Goal: Find contact information: Find contact information

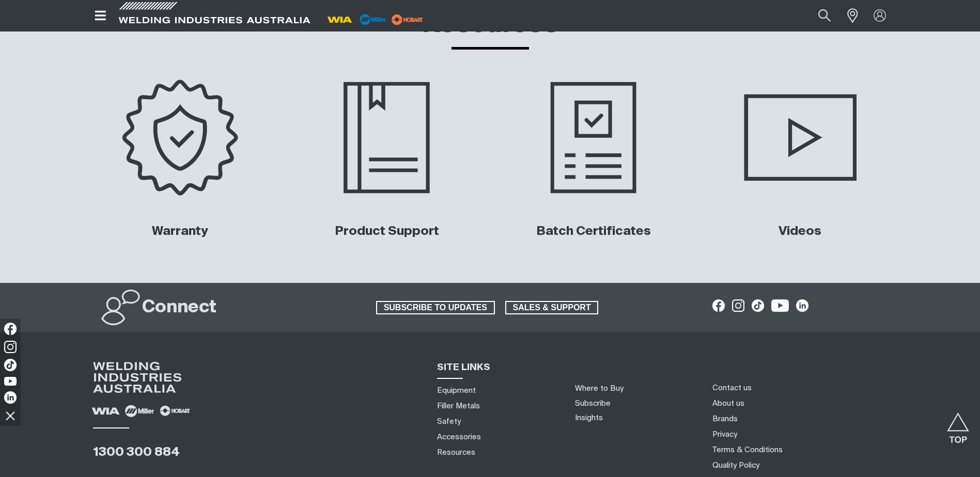
scroll to position [4900, 0]
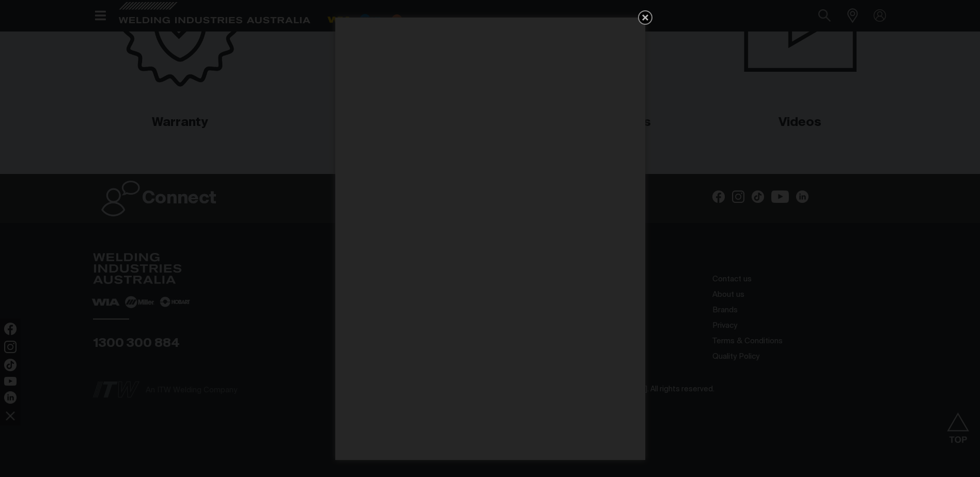
click at [640, 15] on icon "Get 5 WIA Welding Guides Free!" at bounding box center [645, 17] width 12 height 12
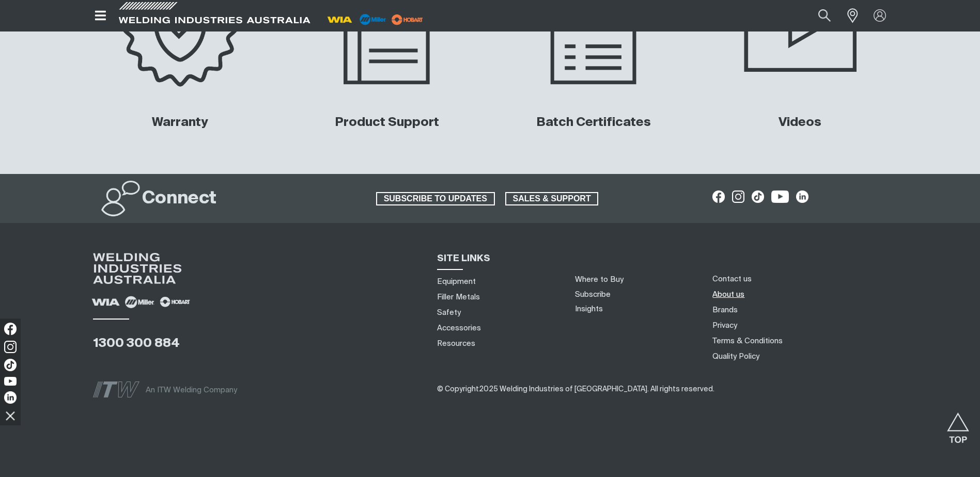
click at [735, 297] on link "About us" at bounding box center [728, 294] width 32 height 11
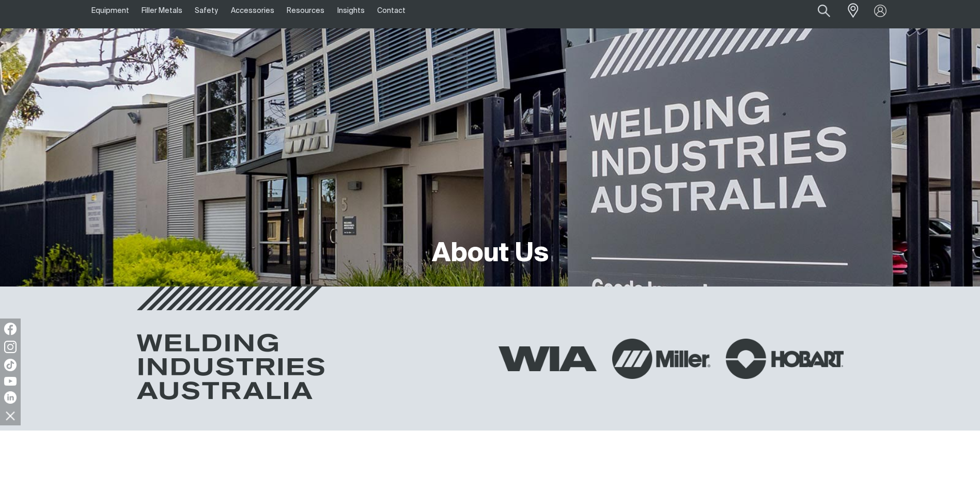
scroll to position [152, 0]
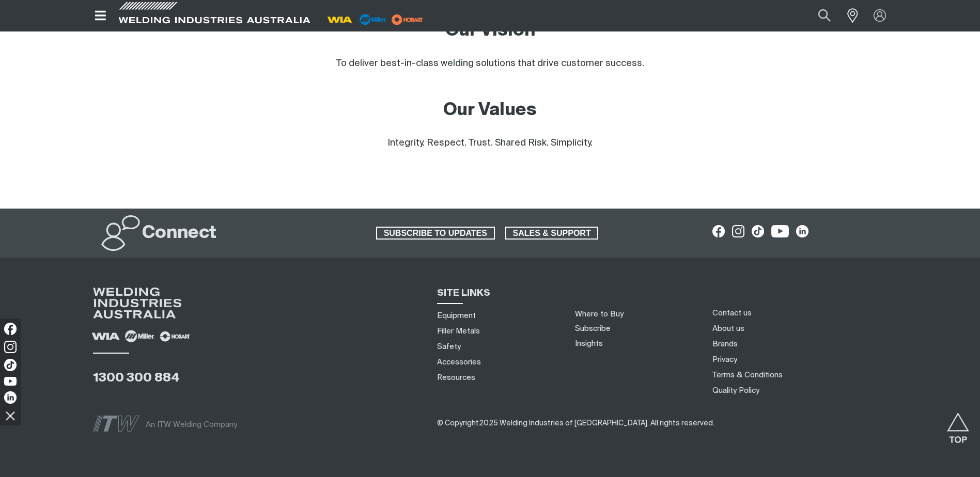
scroll to position [922, 0]
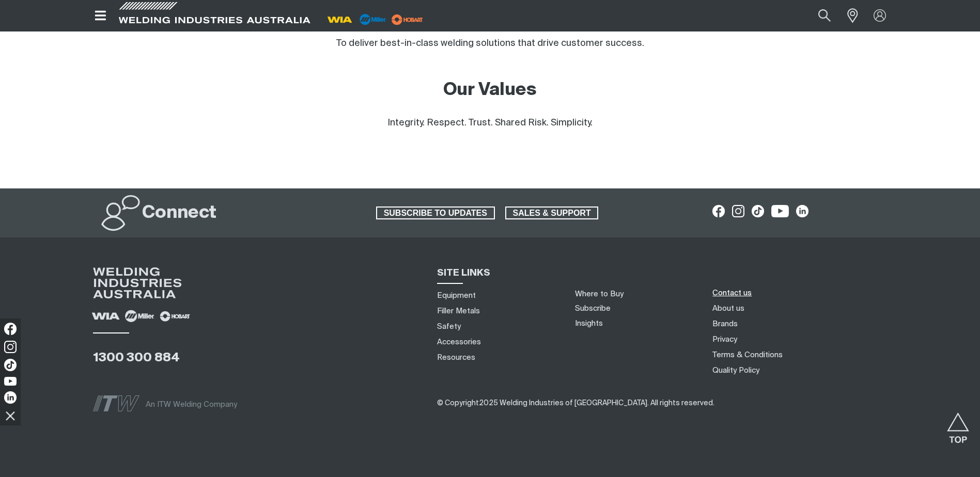
click at [738, 288] on link "Contact us" at bounding box center [731, 293] width 39 height 11
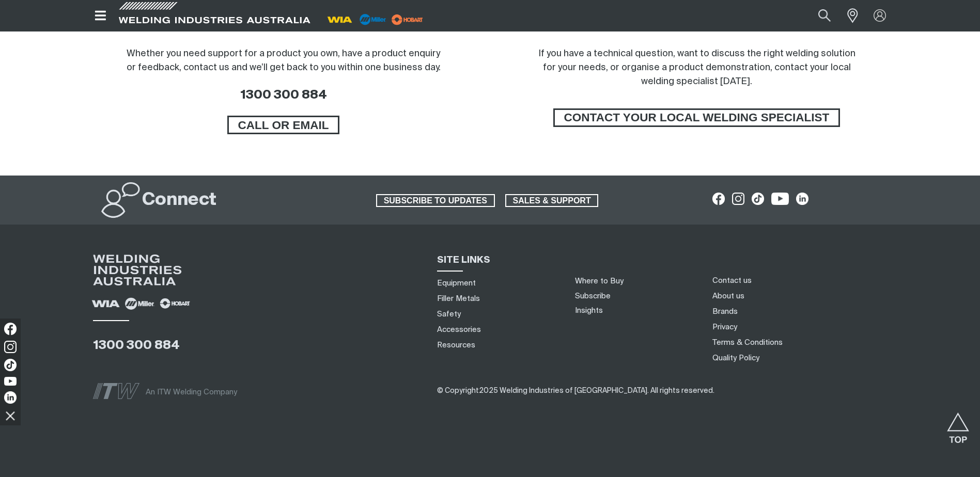
scroll to position [869, 0]
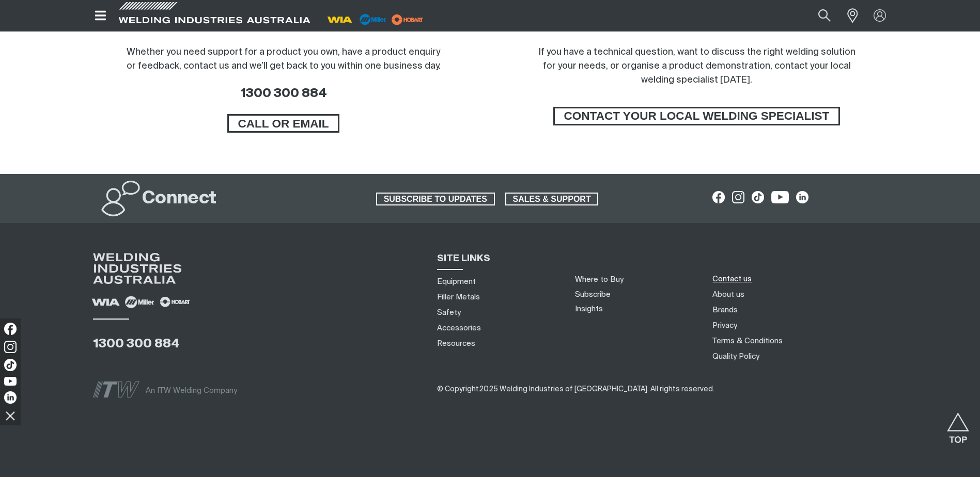
click at [743, 278] on link "Contact us" at bounding box center [731, 279] width 39 height 11
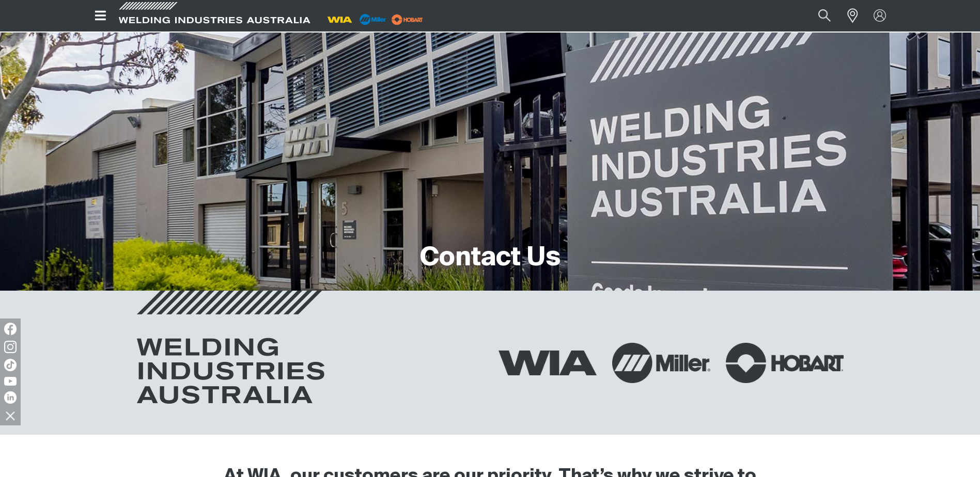
scroll to position [0, 0]
